Goal: Find specific page/section: Find specific page/section

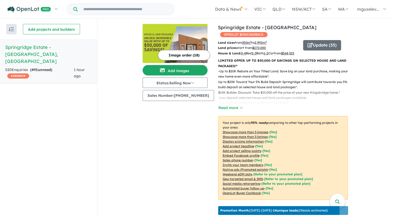
scroll to position [156, 0]
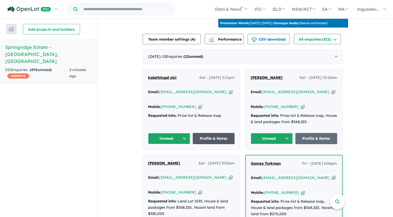
scroll to position [189, 0]
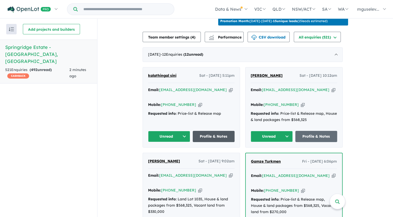
click at [210, 131] on link "Profile & Notes" at bounding box center [214, 136] width 42 height 11
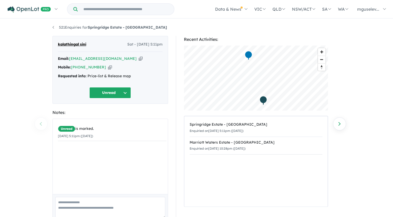
click at [139, 60] on icon "button" at bounding box center [141, 58] width 4 height 5
click at [108, 67] on icon "button" at bounding box center [110, 66] width 4 height 5
drag, startPoint x: 87, startPoint y: 44, endPoint x: 56, endPoint y: 44, distance: 30.7
click at [56, 44] on div "kalathingal sini Sat - 16/08/2025, 5:11pm Email: sinikalathingal@gmail.com Copi…" at bounding box center [110, 70] width 116 height 68
drag, startPoint x: 56, startPoint y: 44, endPoint x: 69, endPoint y: 45, distance: 12.5
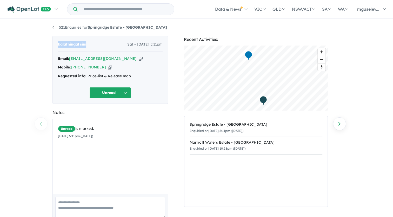
copy span "kalathingal sini"
